Goal: Transaction & Acquisition: Book appointment/travel/reservation

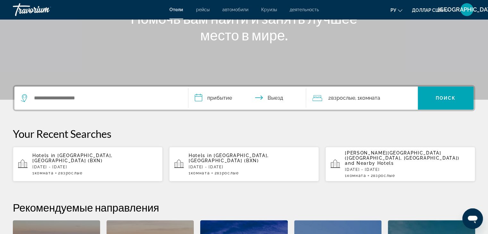
scroll to position [96, 0]
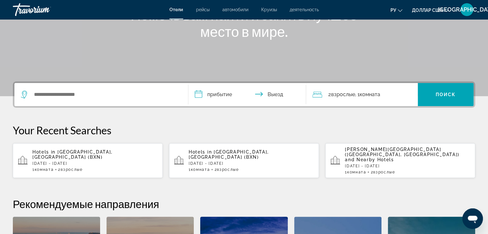
click at [81, 88] on div "Виджет поиска" at bounding box center [101, 94] width 161 height 23
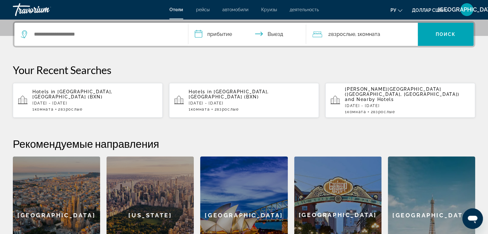
scroll to position [157, 0]
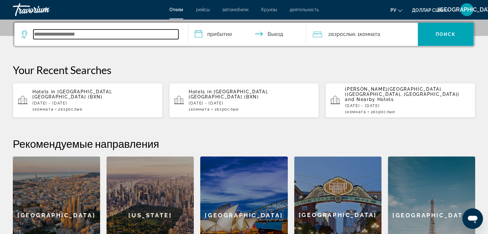
click at [65, 34] on input "Виджет поиска" at bounding box center [105, 35] width 145 height 10
type input "****"
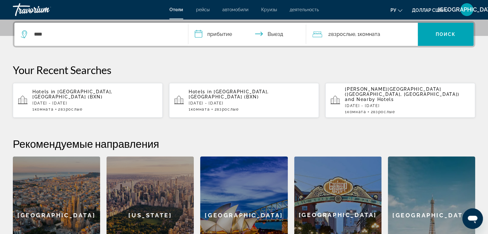
click at [231, 37] on input "**********" at bounding box center [248, 35] width 121 height 25
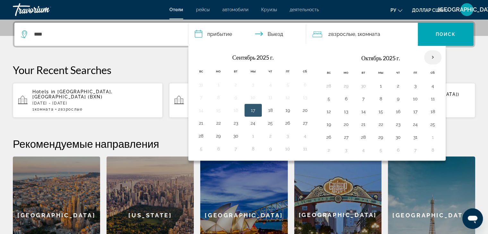
click at [432, 56] on th "В следующем месяце" at bounding box center [432, 57] width 17 height 14
click at [431, 53] on th "В следующем месяце" at bounding box center [432, 57] width 17 height 14
click at [362, 112] on button "14" at bounding box center [363, 111] width 10 height 9
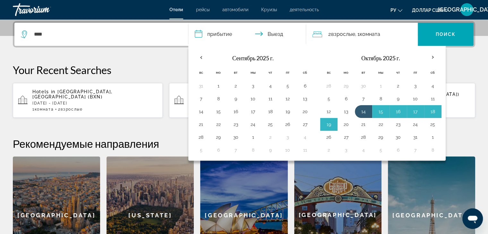
click at [344, 120] on button "20" at bounding box center [346, 124] width 10 height 9
type input "**********"
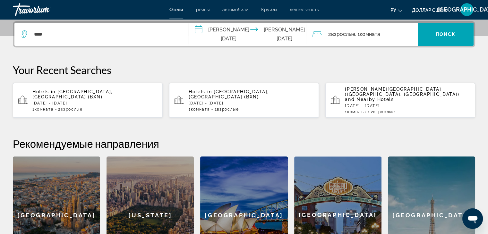
click at [366, 37] on font "Комната" at bounding box center [369, 34] width 21 height 6
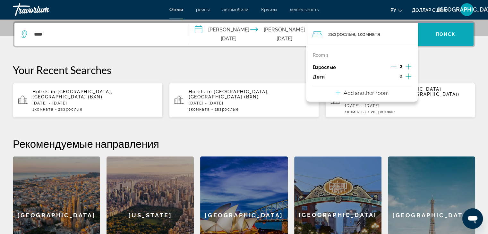
click at [438, 31] on span "Виджет поиска" at bounding box center [446, 34] width 56 height 15
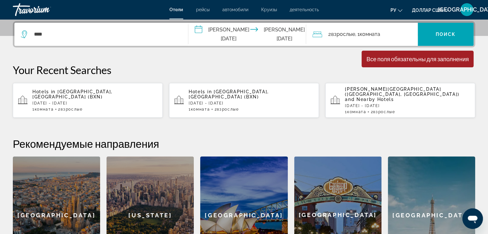
click at [80, 43] on div "****" at bounding box center [101, 34] width 161 height 23
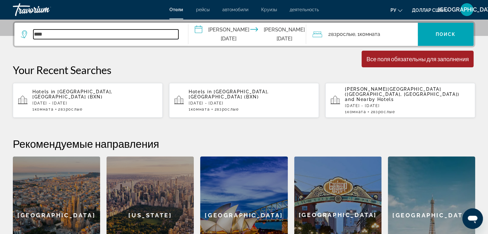
click at [88, 33] on input "****" at bounding box center [105, 35] width 145 height 10
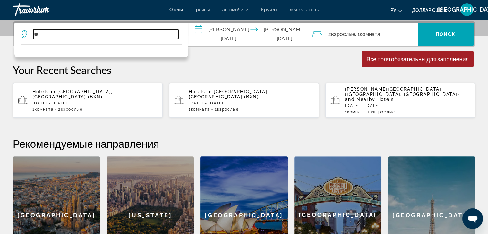
type input "*"
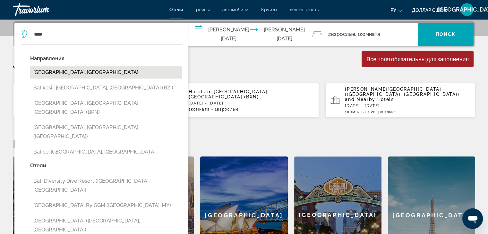
click at [90, 72] on button "[GEOGRAPHIC_DATA], [GEOGRAPHIC_DATA]" at bounding box center [106, 72] width 152 height 12
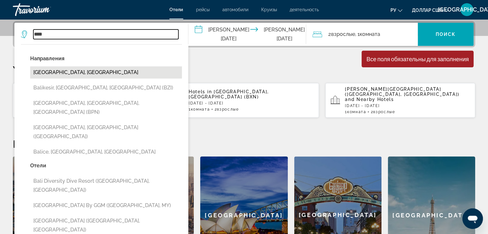
type input "**********"
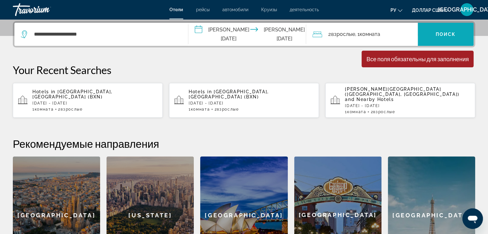
click at [447, 37] on span "Виджет поиска" at bounding box center [446, 34] width 56 height 15
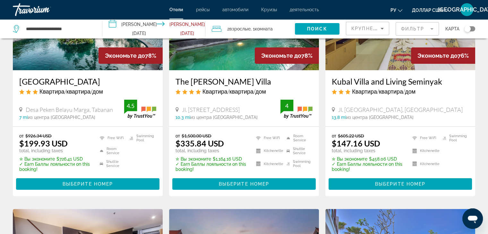
scroll to position [96, 0]
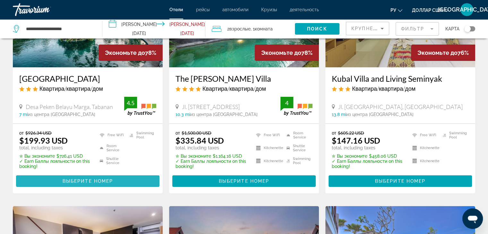
click at [115, 180] on span "Основное содержание" at bounding box center [87, 181] width 143 height 15
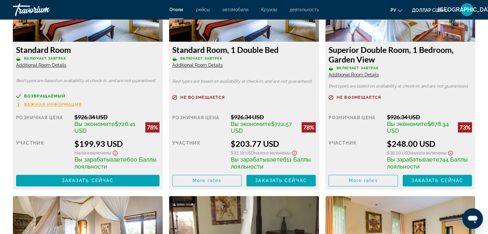
scroll to position [963, 0]
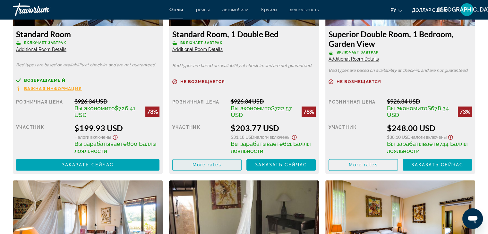
click at [220, 167] on span "More rates" at bounding box center [207, 164] width 29 height 5
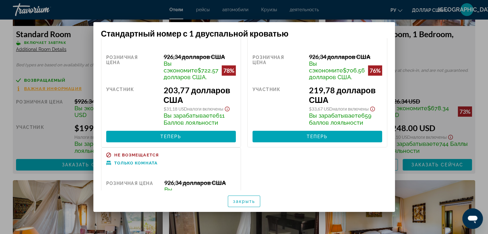
scroll to position [0, 0]
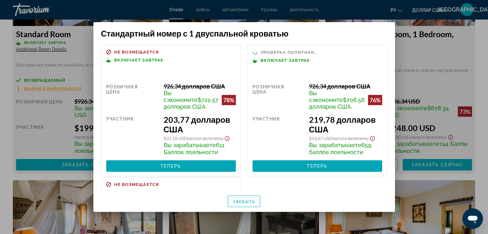
drag, startPoint x: 240, startPoint y: 201, endPoint x: 145, endPoint y: 128, distance: 120.4
click at [240, 201] on font "закрыть" at bounding box center [244, 201] width 22 height 5
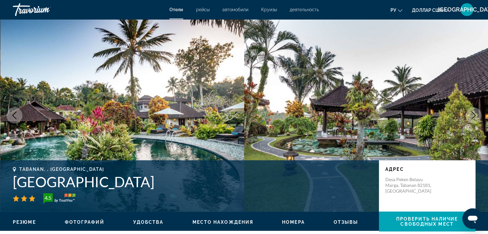
scroll to position [963, 0]
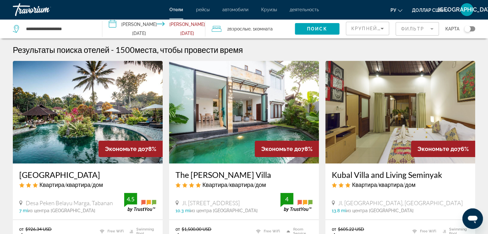
click at [252, 102] on img "Основное содержание" at bounding box center [244, 112] width 150 height 103
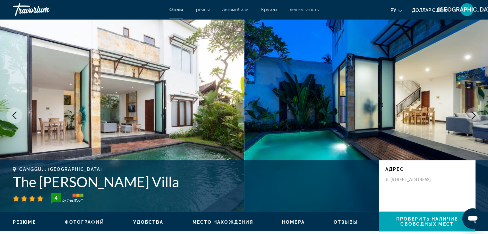
click at [474, 115] on icon "Next image" at bounding box center [474, 116] width 8 height 8
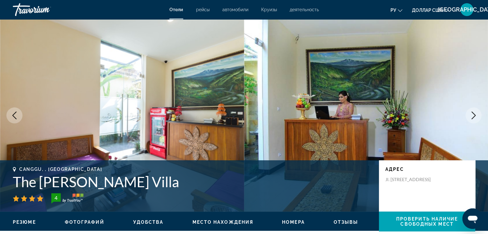
click at [474, 115] on icon "Next image" at bounding box center [474, 116] width 8 height 8
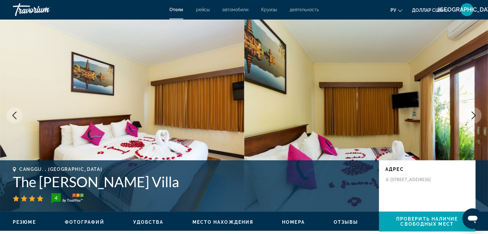
click at [473, 115] on icon "Next image" at bounding box center [474, 116] width 8 height 8
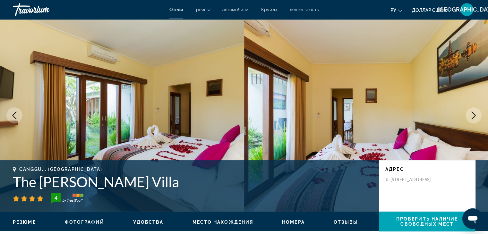
click at [473, 115] on icon "Next image" at bounding box center [474, 116] width 8 height 8
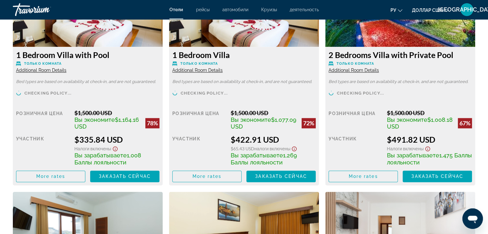
scroll to position [995, 0]
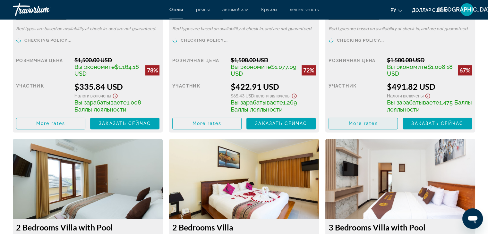
click at [357, 123] on span "More rates" at bounding box center [363, 123] width 29 height 5
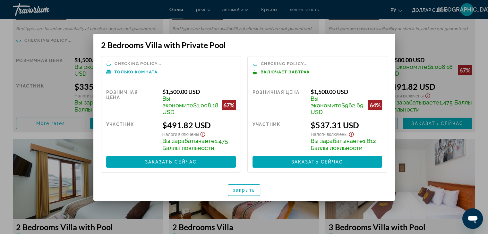
scroll to position [0, 0]
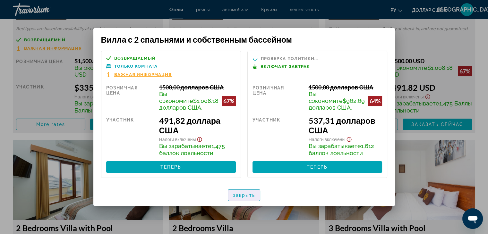
drag, startPoint x: 242, startPoint y: 194, endPoint x: 225, endPoint y: 161, distance: 36.6
click at [242, 194] on font "закрыть" at bounding box center [244, 195] width 22 height 5
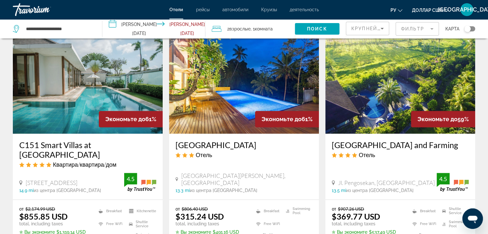
scroll to position [913, 0]
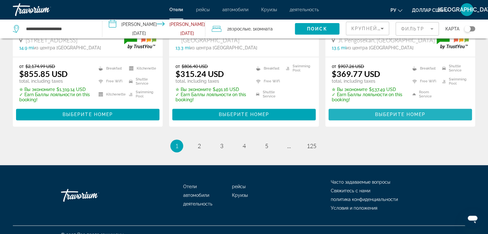
click at [396, 112] on span "Выберите номер" at bounding box center [400, 114] width 50 height 5
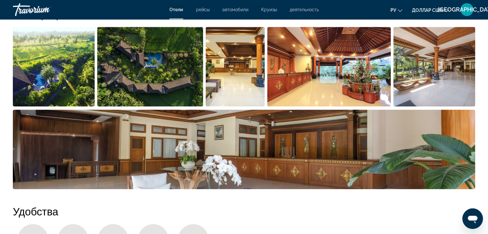
scroll to position [289, 0]
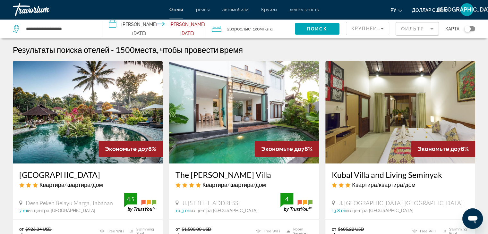
click at [140, 27] on input "**********" at bounding box center [155, 29] width 106 height 21
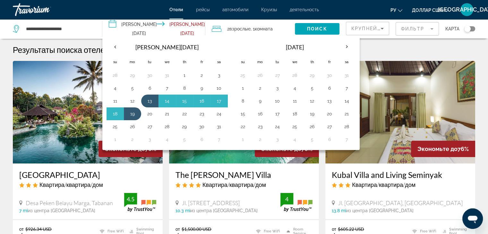
click at [140, 26] on input "**********" at bounding box center [155, 29] width 106 height 21
click at [72, 29] on input "**********" at bounding box center [58, 29] width 67 height 10
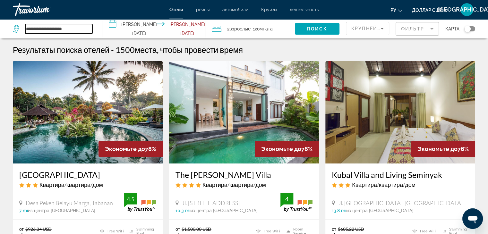
drag, startPoint x: 79, startPoint y: 26, endPoint x: 0, endPoint y: 29, distance: 79.3
click at [0, 29] on app-destination-search "**********" at bounding box center [51, 28] width 102 height 19
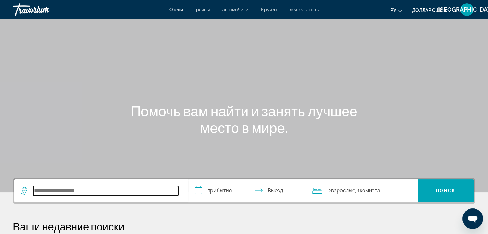
click at [142, 189] on input "Виджет поиска" at bounding box center [105, 191] width 145 height 10
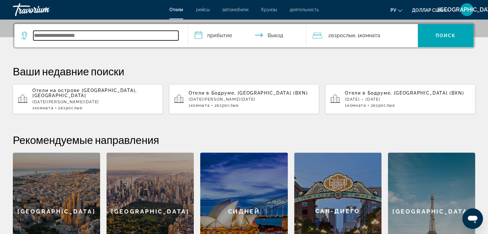
scroll to position [157, 0]
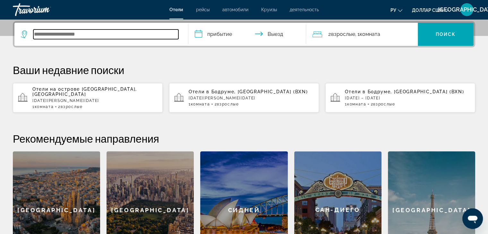
type input "*"
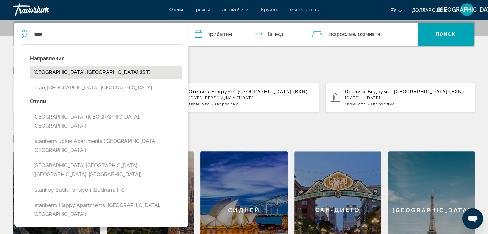
click at [91, 71] on button "Istanbul, Turkey (IST)" at bounding box center [106, 72] width 152 height 12
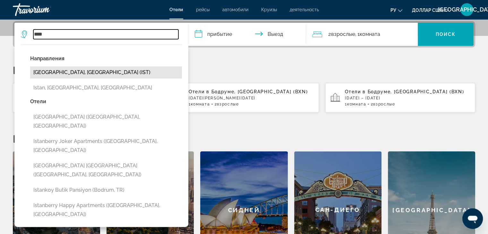
type input "**********"
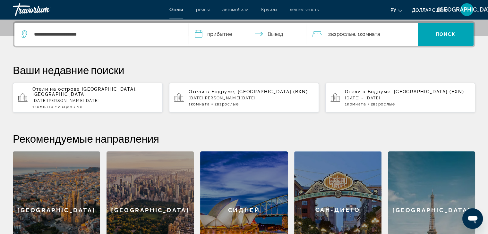
click at [241, 33] on input "**********" at bounding box center [248, 35] width 121 height 25
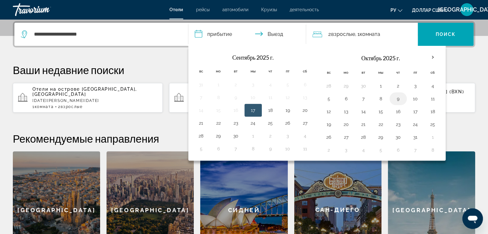
click at [399, 99] on button "9" at bounding box center [398, 98] width 10 height 9
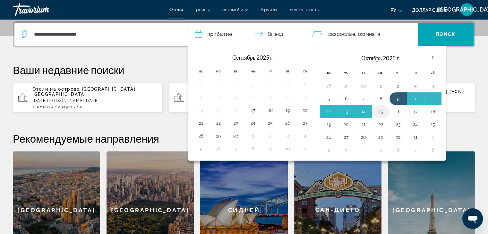
click at [384, 112] on td "15" at bounding box center [380, 111] width 17 height 13
click at [365, 112] on button "14" at bounding box center [363, 111] width 10 height 9
type input "**********"
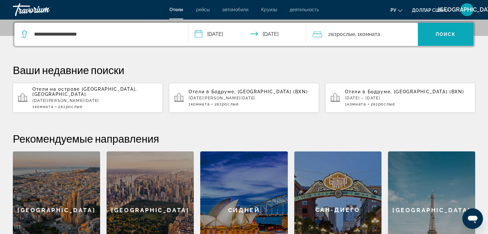
click at [452, 34] on font "Поиск" at bounding box center [446, 34] width 20 height 5
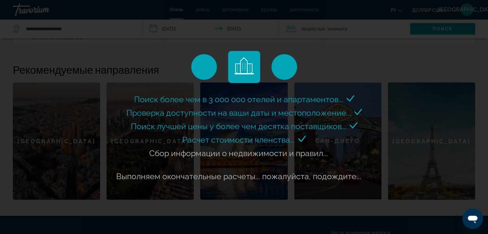
scroll to position [88, 0]
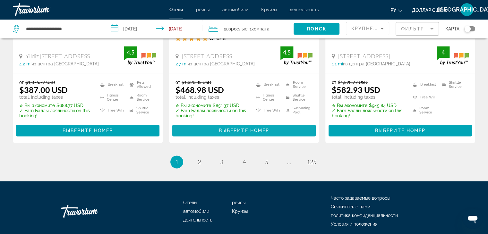
scroll to position [875, 0]
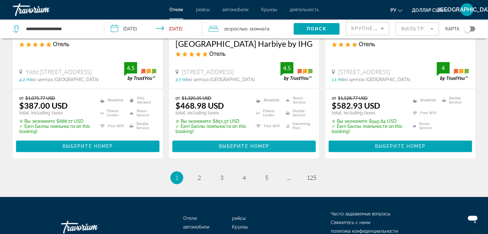
click at [252, 140] on span "Основное содержание" at bounding box center [243, 146] width 143 height 15
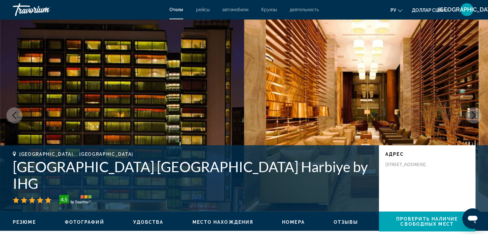
click at [479, 116] on button "Next image" at bounding box center [474, 116] width 16 height 16
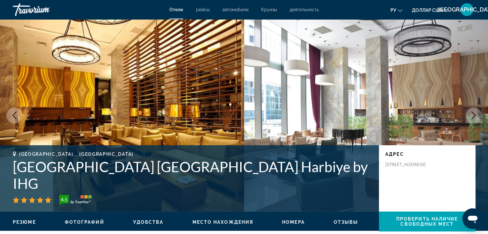
click at [478, 115] on button "Next image" at bounding box center [474, 116] width 16 height 16
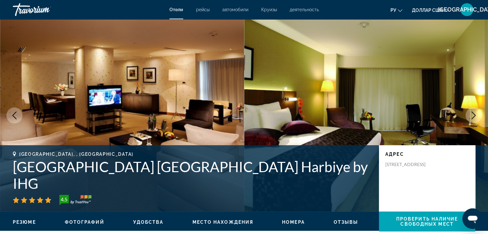
click at [470, 116] on icon "Next image" at bounding box center [474, 116] width 8 height 8
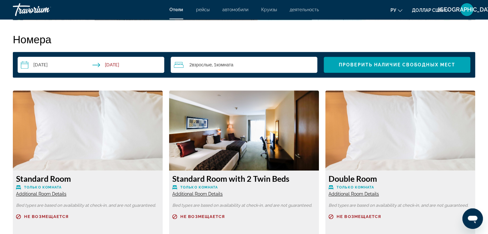
scroll to position [899, 0]
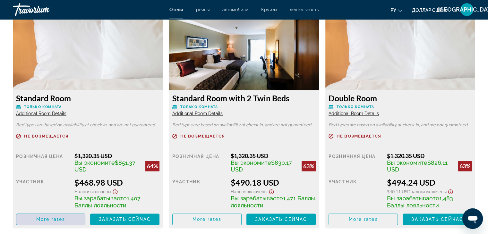
click at [38, 221] on span "More rates" at bounding box center [50, 219] width 29 height 5
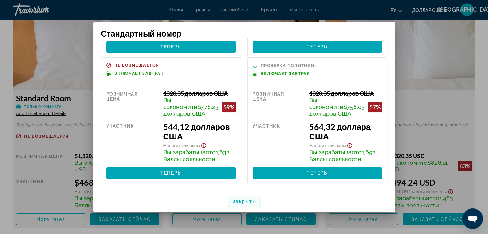
scroll to position [121, 0]
click at [255, 203] on span "button" at bounding box center [244, 201] width 32 height 15
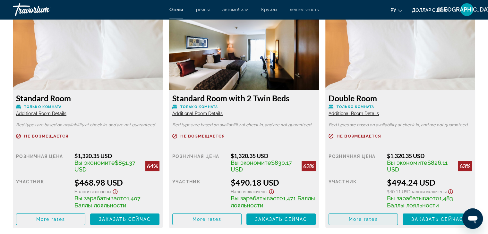
scroll to position [899, 0]
click at [353, 218] on span "More rates" at bounding box center [363, 219] width 29 height 5
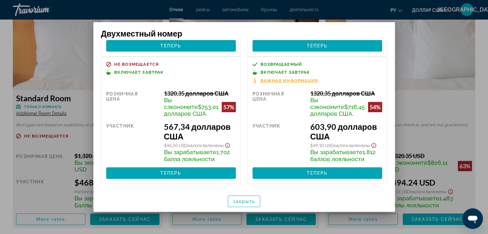
scroll to position [133, 0]
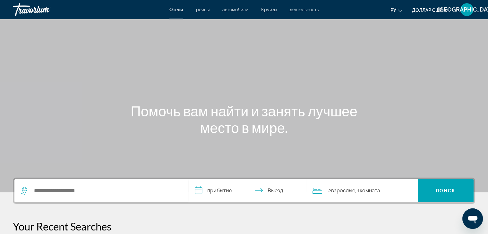
click at [104, 197] on div "Виджет поиска" at bounding box center [101, 190] width 161 height 23
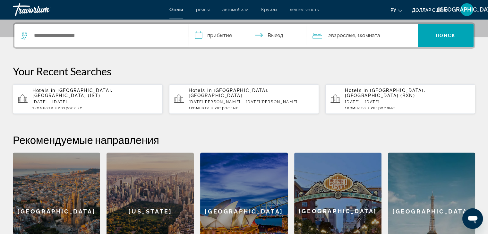
scroll to position [157, 0]
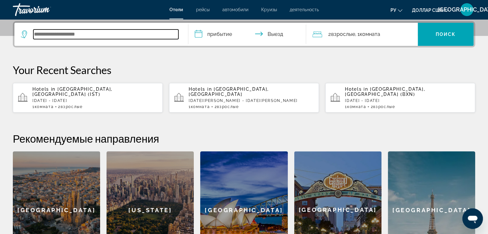
click at [105, 35] on input "Виджет поиска" at bounding box center [105, 35] width 145 height 10
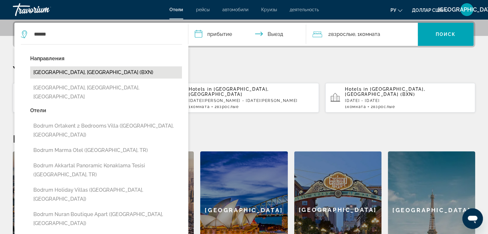
click at [88, 71] on button "[GEOGRAPHIC_DATA], [GEOGRAPHIC_DATA] (BXN)" at bounding box center [106, 72] width 152 height 12
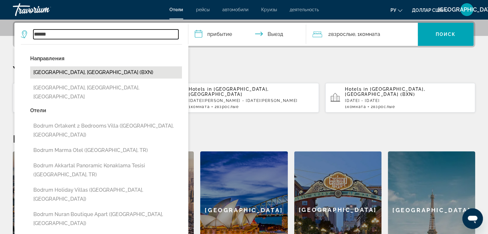
type input "**********"
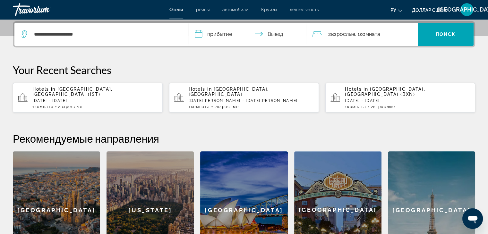
click at [212, 32] on input "**********" at bounding box center [248, 35] width 121 height 25
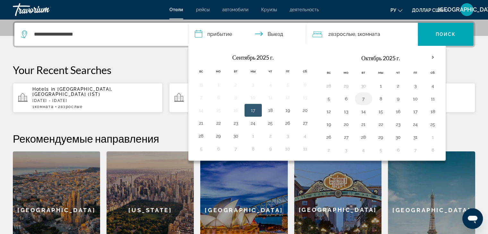
click at [362, 101] on button "7" at bounding box center [363, 98] width 10 height 9
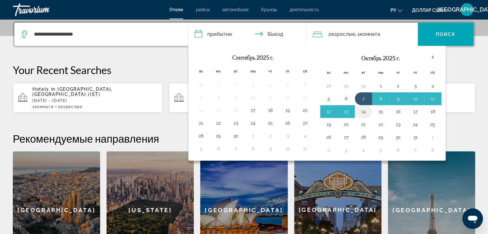
click at [366, 113] on button "14" at bounding box center [363, 111] width 10 height 9
type input "**********"
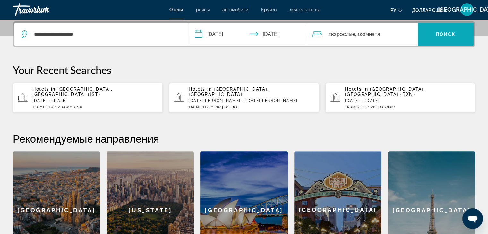
click at [445, 40] on span "Виджет поиска" at bounding box center [446, 34] width 56 height 15
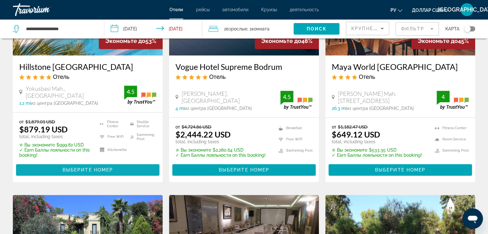
scroll to position [417, 0]
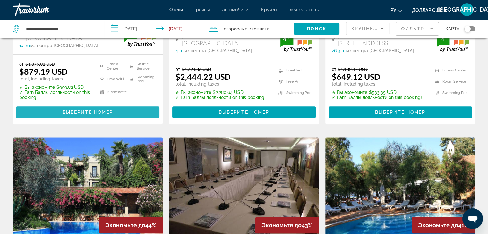
click at [84, 110] on span "Выберите номер" at bounding box center [88, 112] width 50 height 5
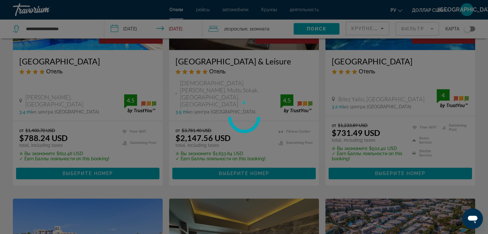
scroll to position [610, 0]
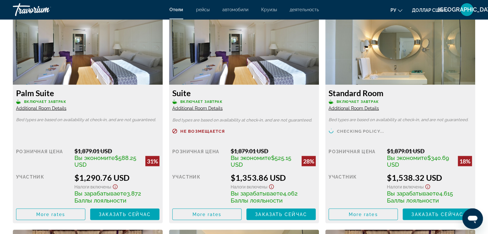
scroll to position [1145, 0]
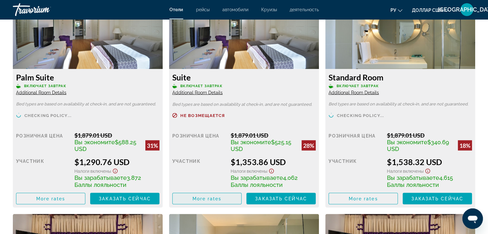
click at [204, 201] on span "More rates" at bounding box center [207, 198] width 29 height 5
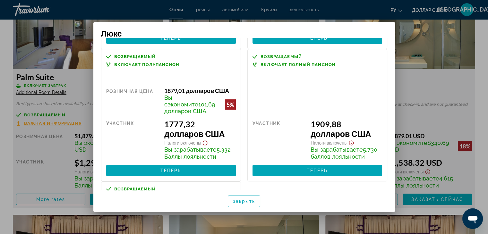
scroll to position [239, 0]
